Goal: Information Seeking & Learning: Learn about a topic

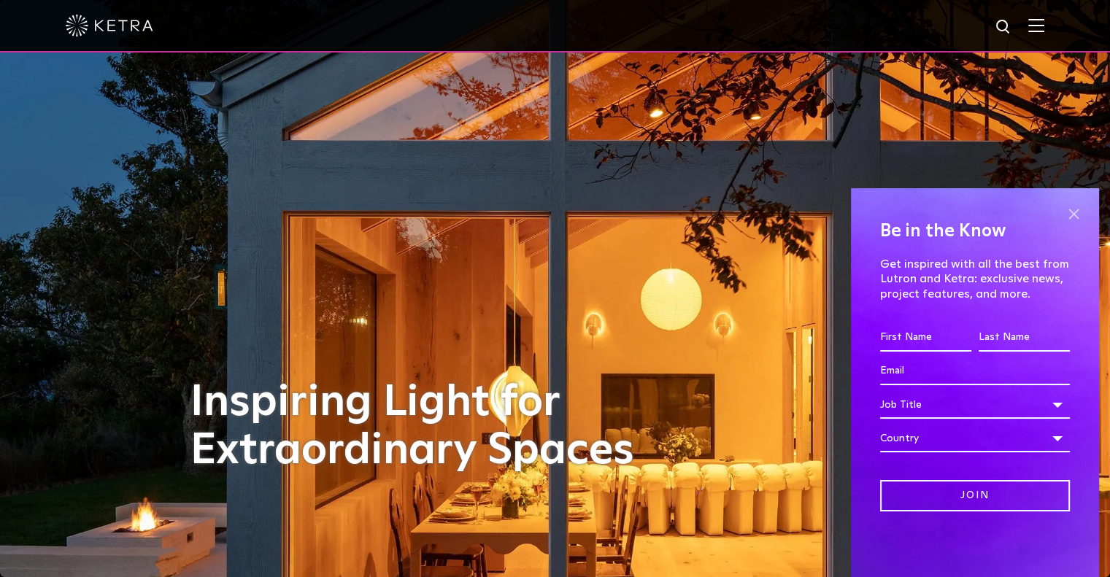
click at [1076, 208] on span at bounding box center [1073, 214] width 22 height 22
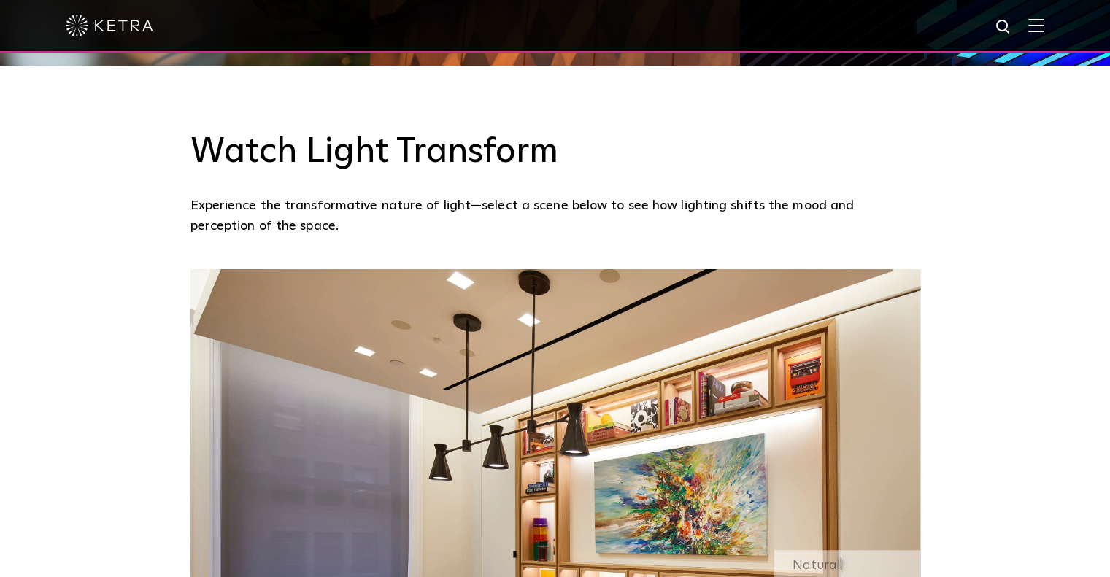
scroll to position [1317, 0]
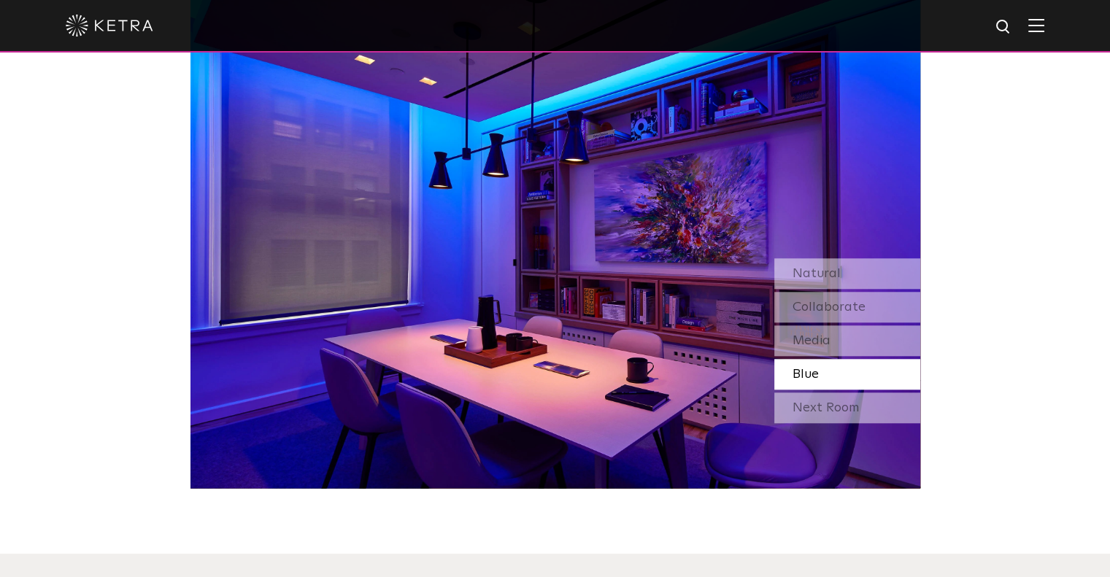
click at [835, 376] on div "Blue" at bounding box center [847, 374] width 146 height 31
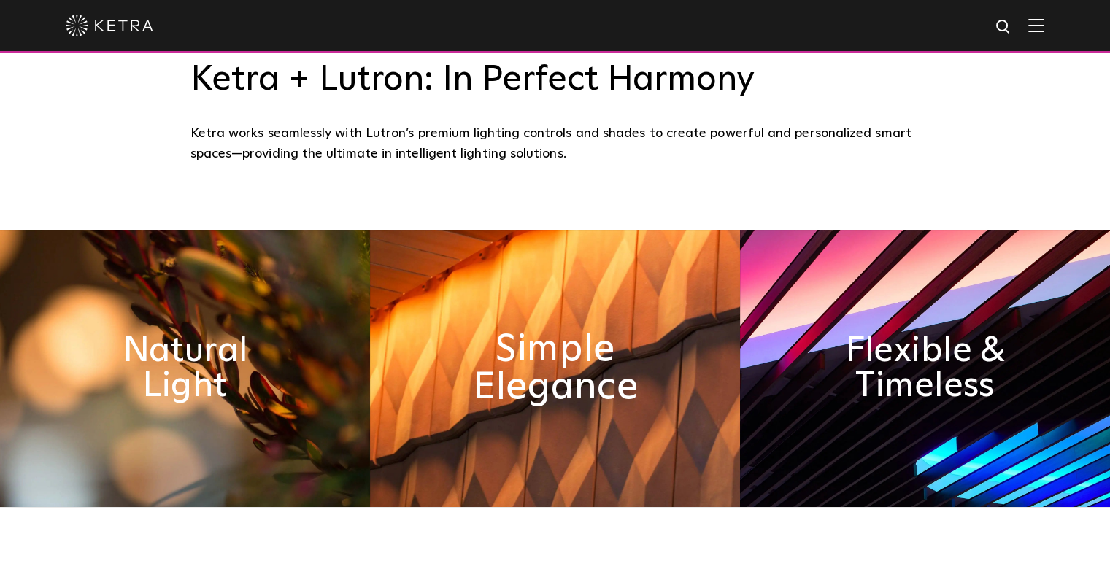
scroll to position [1167, 0]
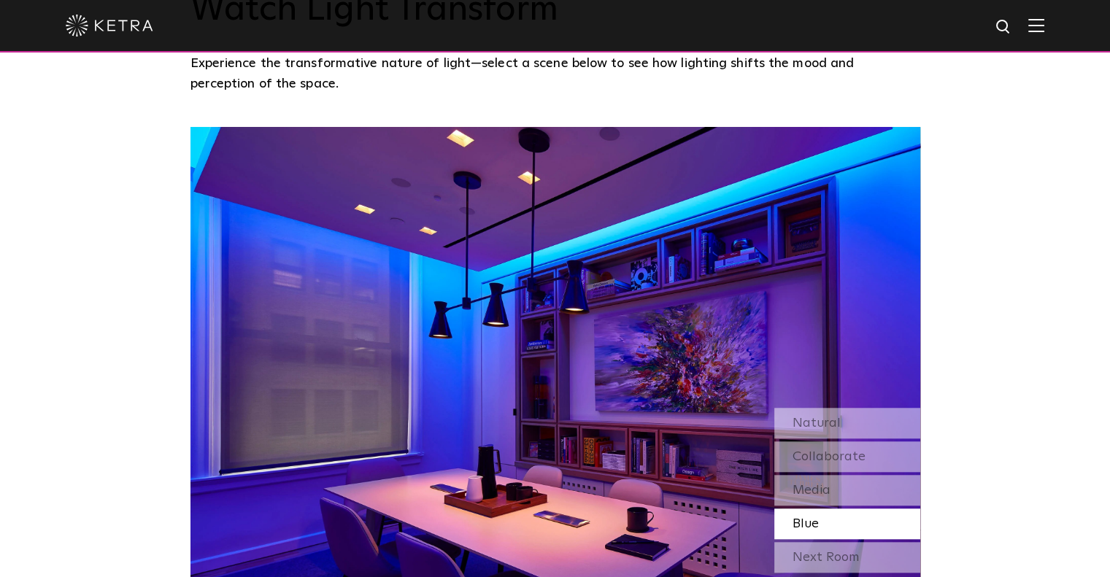
click at [993, 370] on div "Watch Light Transform Experience the transformative nature of light—select a sc…" at bounding box center [555, 280] width 1110 height 714
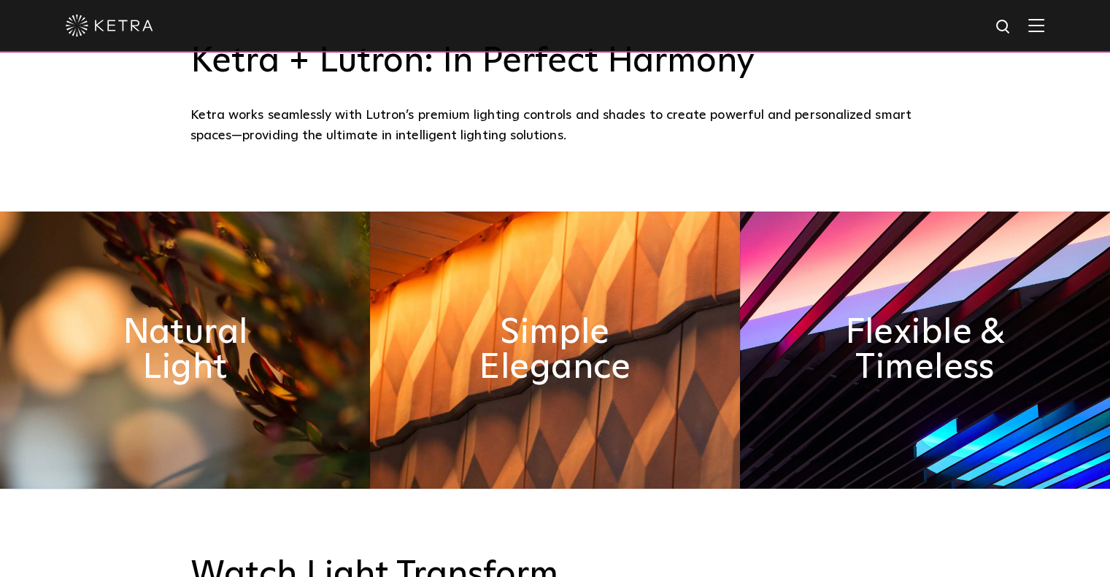
scroll to position [584, 0]
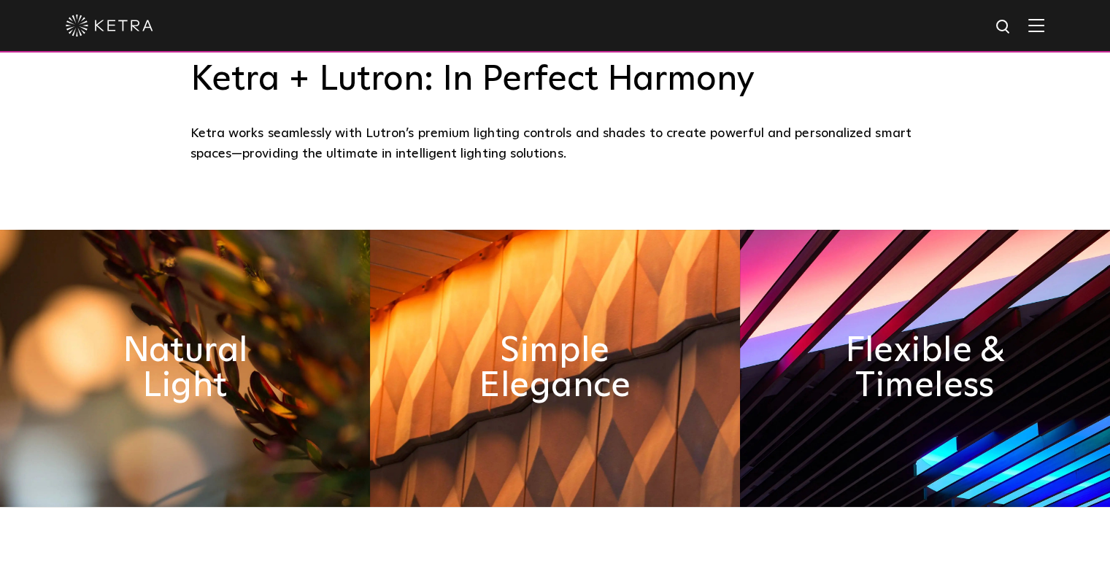
click at [1043, 23] on img at bounding box center [1036, 25] width 16 height 14
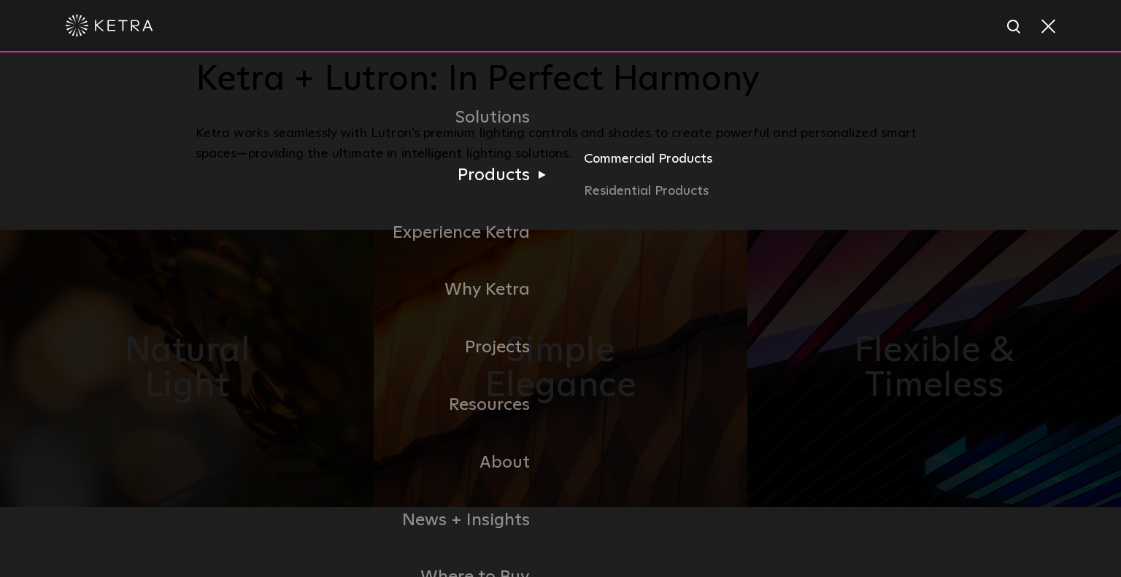
click at [630, 163] on link "Commercial Products" at bounding box center [754, 165] width 341 height 32
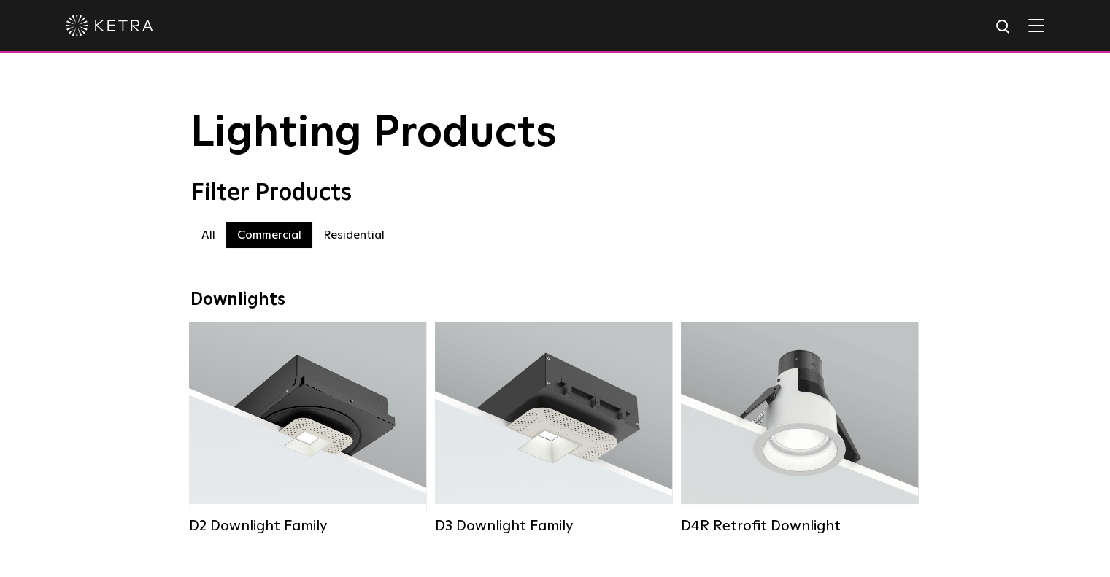
click at [374, 239] on label "Residential" at bounding box center [353, 235] width 83 height 26
click at [274, 243] on label "Commercial" at bounding box center [269, 235] width 86 height 26
